Goal: Use online tool/utility: Utilize a website feature to perform a specific function

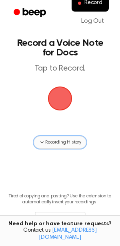
click at [45, 140] on span "Recording History" at bounding box center [63, 142] width 36 height 7
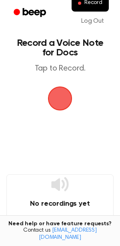
click at [65, 93] on span "button" at bounding box center [60, 98] width 22 height 22
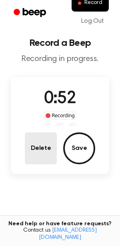
click at [47, 153] on button "Delete" at bounding box center [41, 148] width 32 height 32
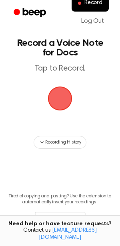
click at [58, 97] on span "button" at bounding box center [60, 98] width 22 height 22
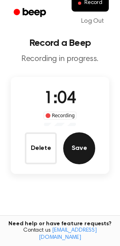
click at [73, 152] on button "Save" at bounding box center [79, 148] width 32 height 32
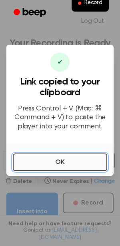
click at [68, 163] on button "OK" at bounding box center [60, 163] width 94 height 18
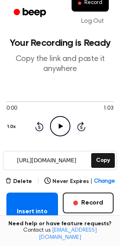
click at [63, 126] on icon "Play Audio" at bounding box center [60, 126] width 20 height 20
click at [62, 125] on icon "Pause Audio" at bounding box center [60, 126] width 20 height 20
click at [27, 182] on button "Delete" at bounding box center [18, 182] width 27 height 8
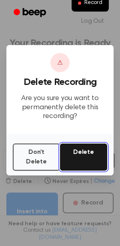
click at [79, 160] on button "Delete" at bounding box center [83, 157] width 47 height 27
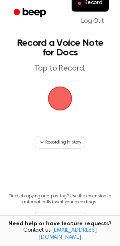
click at [55, 99] on span "button" at bounding box center [60, 99] width 36 height 36
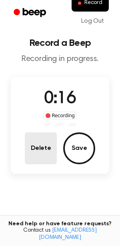
click at [42, 148] on button "Delete" at bounding box center [41, 148] width 32 height 32
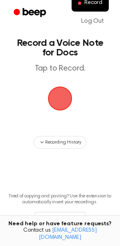
click at [58, 101] on span "button" at bounding box center [60, 99] width 24 height 24
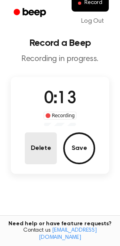
click at [44, 142] on button "Delete" at bounding box center [41, 148] width 32 height 32
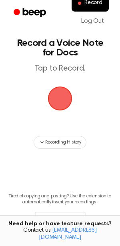
click at [52, 103] on span "button" at bounding box center [60, 99] width 44 height 44
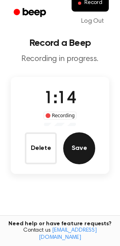
click at [75, 149] on button "Save" at bounding box center [79, 148] width 32 height 32
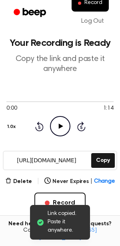
click at [55, 128] on icon "Play Audio" at bounding box center [60, 126] width 20 height 20
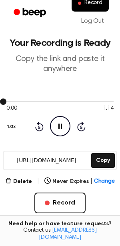
drag, startPoint x: 4, startPoint y: 101, endPoint x: 8, endPoint y: 101, distance: 4.0
click at [8, 101] on div at bounding box center [59, 101] width 107 height 6
click at [13, 101] on div at bounding box center [59, 101] width 107 height 1
click at [80, 130] on icon "Skip 5 seconds" at bounding box center [81, 126] width 9 height 10
click at [79, 125] on icon "Skip 5 seconds" at bounding box center [81, 126] width 9 height 10
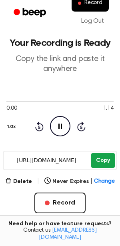
click at [100, 163] on button "Copy" at bounding box center [103, 160] width 24 height 15
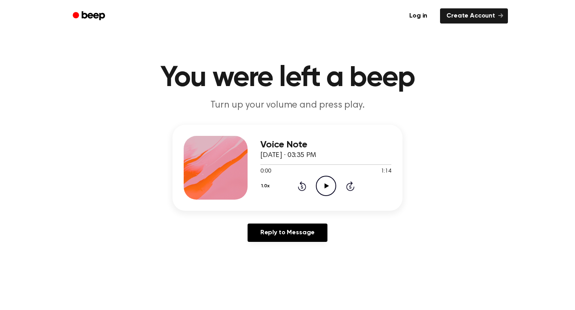
click at [323, 187] on icon "Play Audio" at bounding box center [326, 186] width 20 height 20
